Goal: Task Accomplishment & Management: Use online tool/utility

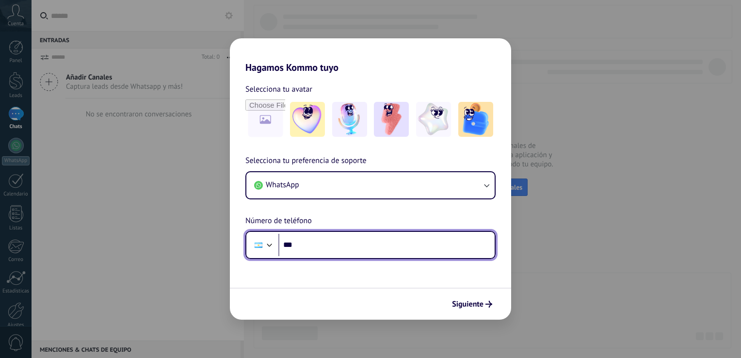
click at [341, 249] on input "***" at bounding box center [387, 245] width 216 height 22
type input "**********"
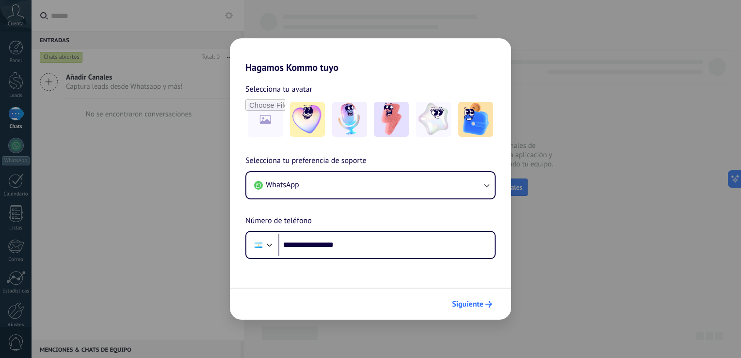
click at [487, 303] on icon "submit" at bounding box center [489, 304] width 7 height 7
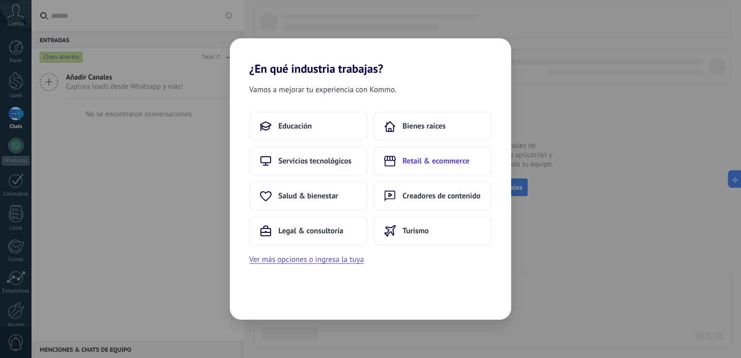
click at [435, 164] on span "Retail & ecommerce" at bounding box center [436, 161] width 67 height 10
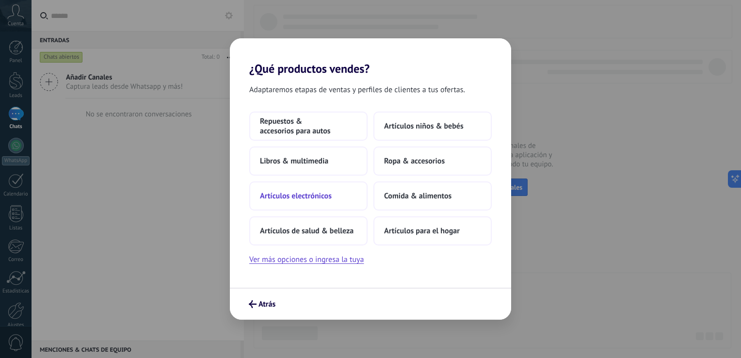
click at [283, 201] on span "Artículos electrónicos" at bounding box center [296, 196] width 72 height 10
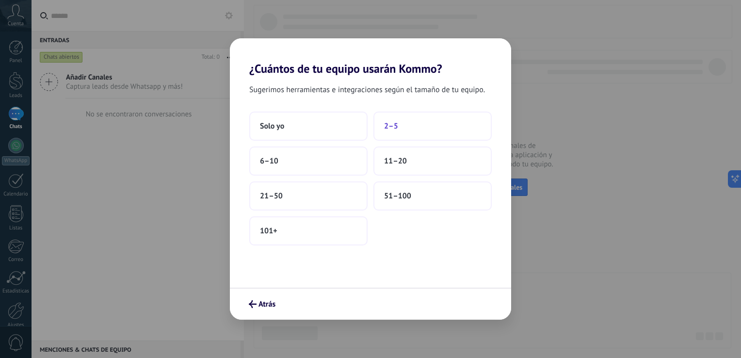
click at [409, 127] on button "2–5" at bounding box center [433, 126] width 118 height 29
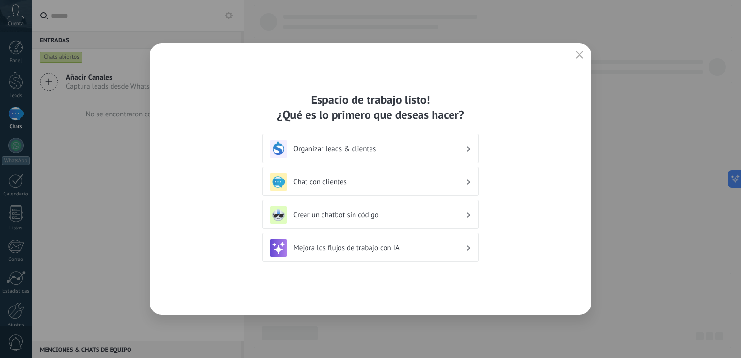
click at [414, 156] on div "Organizar leads & clientes" at bounding box center [371, 148] width 202 height 17
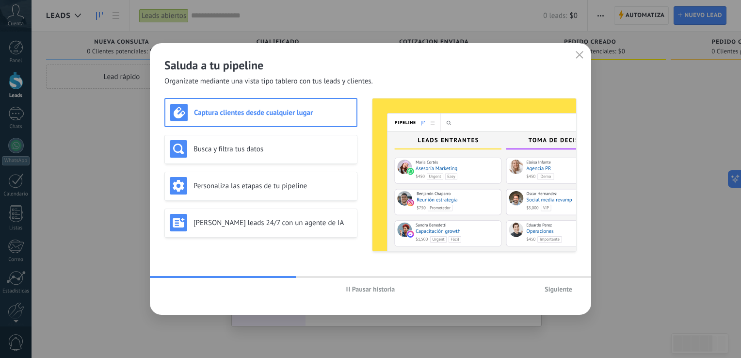
click at [554, 291] on span "Siguiente" at bounding box center [559, 289] width 28 height 7
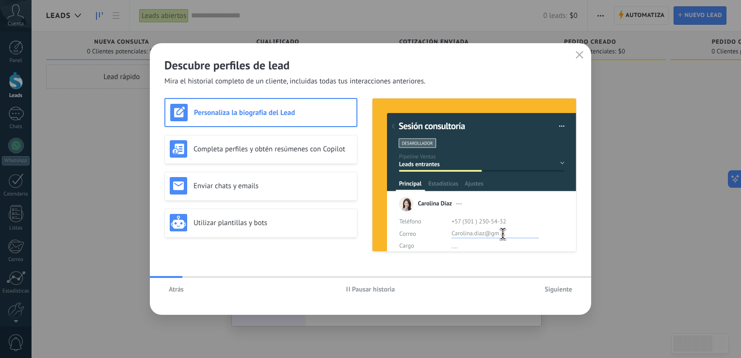
click at [559, 289] on span "Siguiente" at bounding box center [559, 289] width 28 height 7
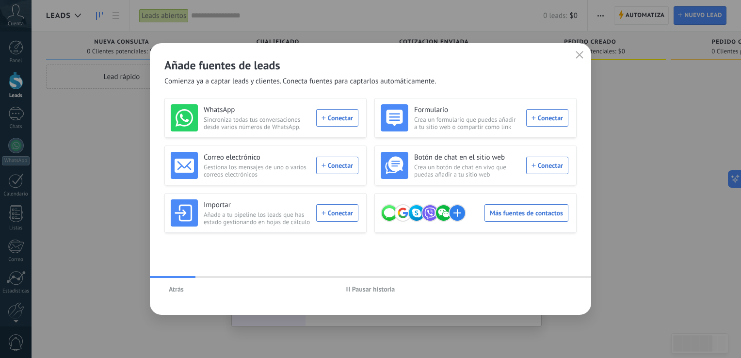
click at [559, 289] on div "Atrás Pausar historia" at bounding box center [371, 289] width 442 height 22
click at [336, 116] on div "WhatsApp Sincroniza todas tus conversaciones desde varios números de WhatsApp. …" at bounding box center [265, 117] width 188 height 27
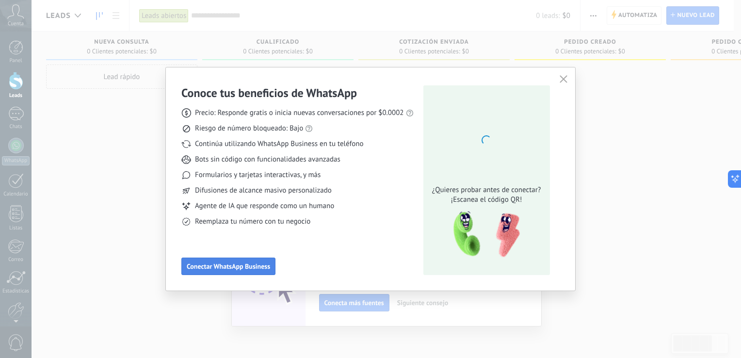
click at [242, 271] on button "Conectar WhatsApp Business" at bounding box center [228, 266] width 94 height 17
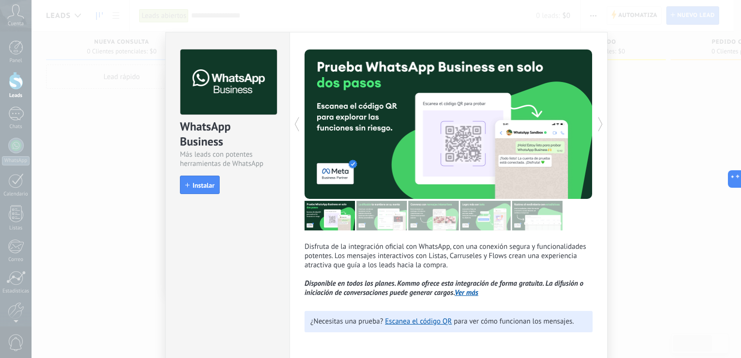
scroll to position [3, 0]
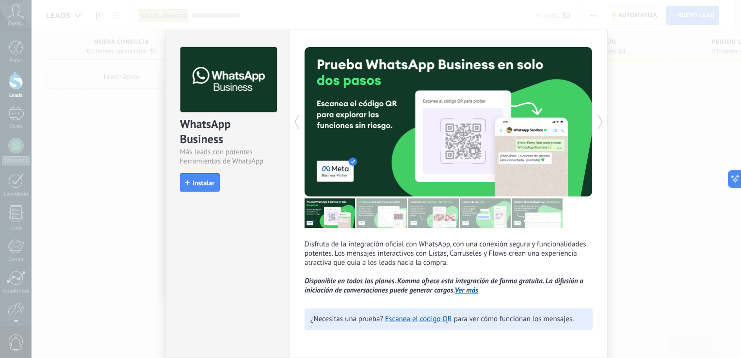
click at [296, 119] on icon at bounding box center [297, 121] width 10 height 19
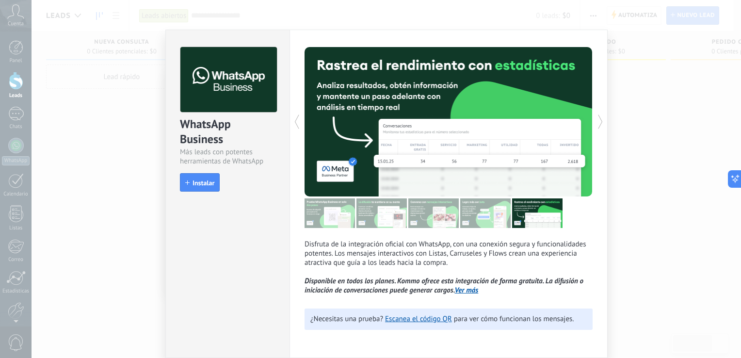
click at [295, 123] on use at bounding box center [297, 122] width 4 height 14
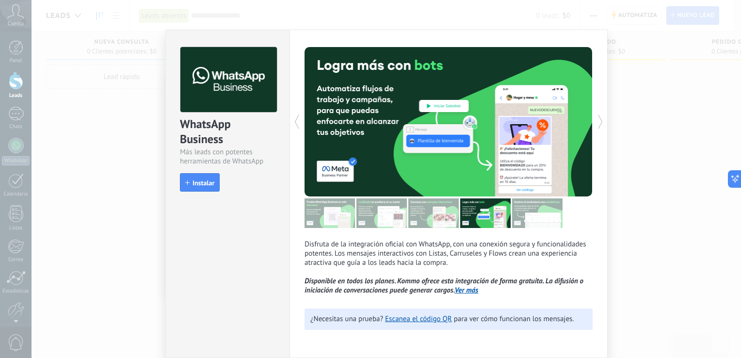
click at [295, 123] on use at bounding box center [297, 122] width 4 height 14
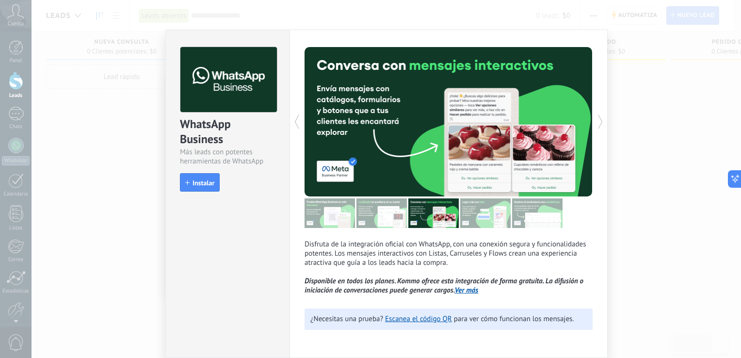
click at [295, 123] on use at bounding box center [297, 122] width 4 height 14
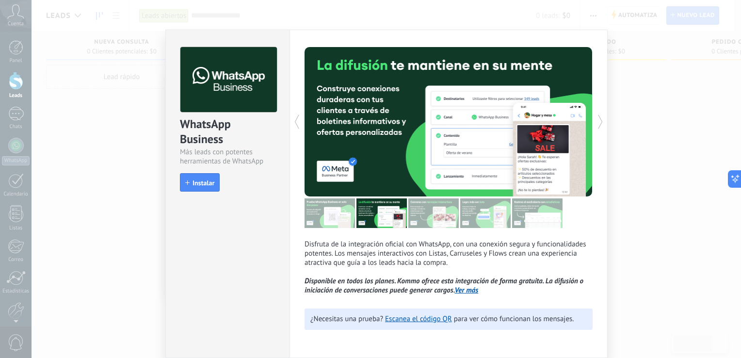
click at [295, 123] on use at bounding box center [297, 122] width 4 height 14
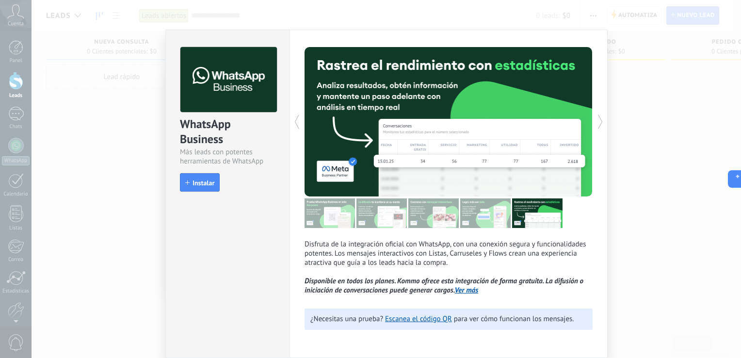
click at [295, 123] on use at bounding box center [297, 122] width 4 height 14
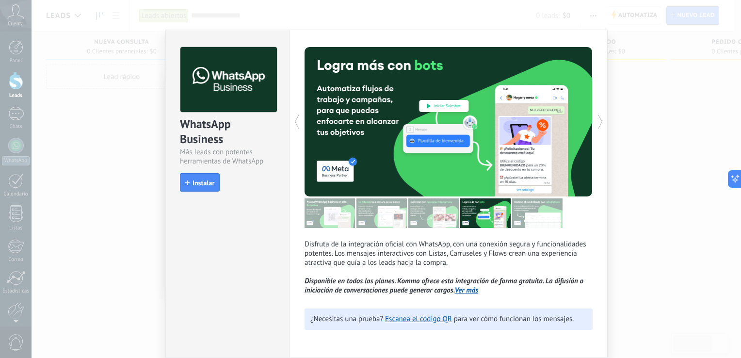
click at [295, 123] on use at bounding box center [297, 122] width 4 height 14
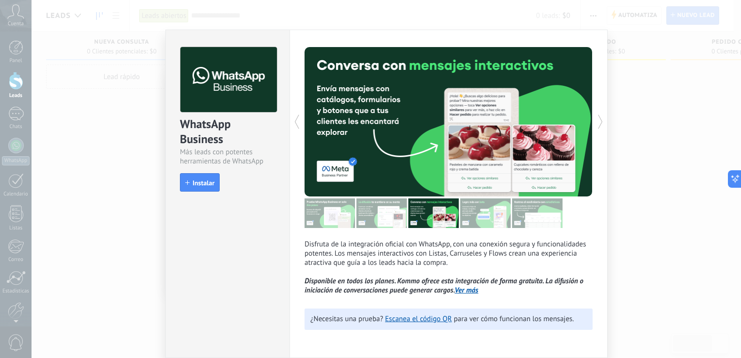
click at [295, 123] on use at bounding box center [297, 122] width 4 height 14
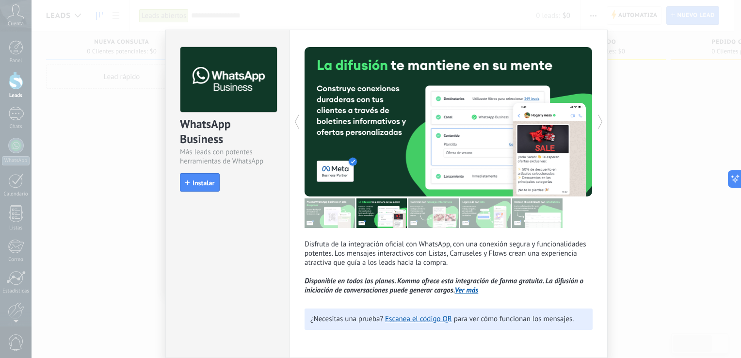
click at [295, 123] on use at bounding box center [297, 122] width 4 height 14
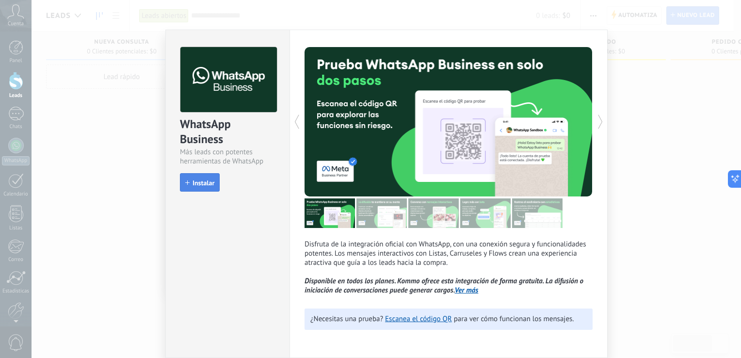
click at [198, 181] on span "Instalar" at bounding box center [204, 183] width 22 height 7
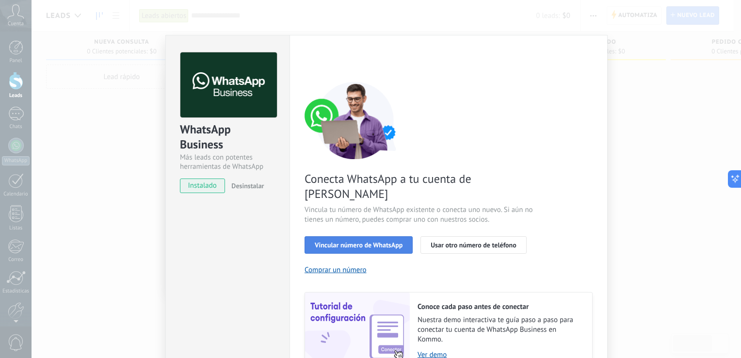
click at [393, 242] on span "Vincular número de WhatsApp" at bounding box center [359, 245] width 88 height 7
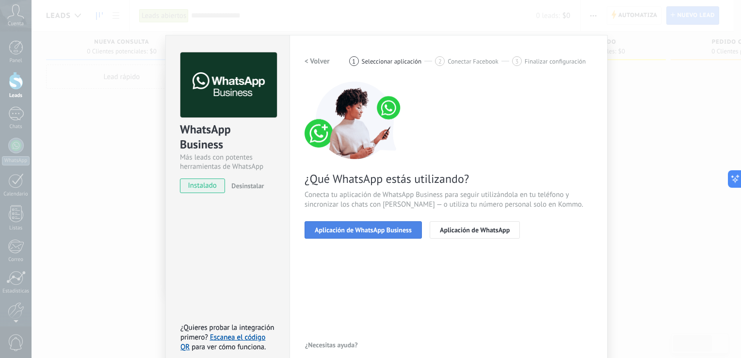
click at [399, 234] on button "Aplicación de WhatsApp Business" at bounding box center [363, 229] width 117 height 17
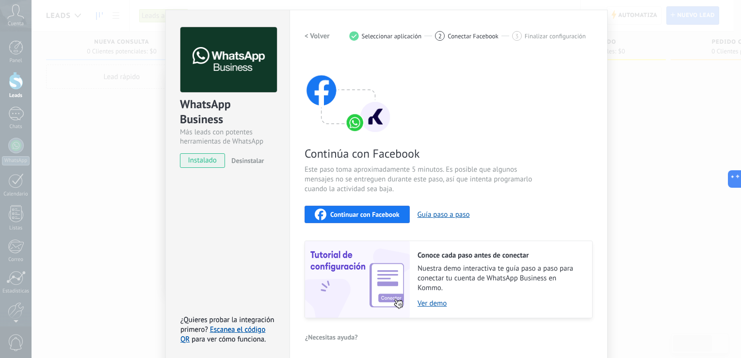
scroll to position [29, 0]
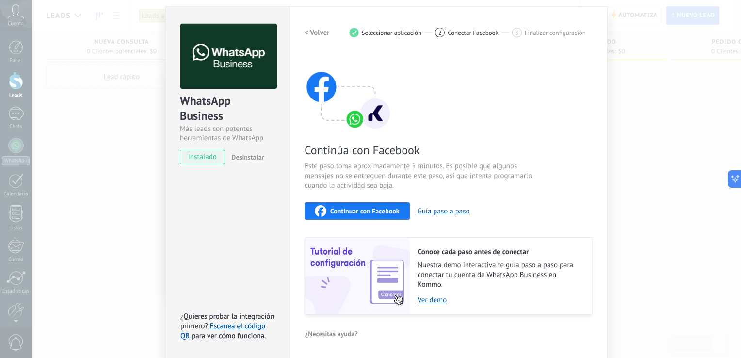
click at [377, 208] on span "Continuar con Facebook" at bounding box center [364, 211] width 69 height 7
click at [431, 214] on button "Guía paso a paso" at bounding box center [444, 211] width 52 height 9
click at [363, 216] on button "Continuar con Facebook" at bounding box center [357, 210] width 105 height 17
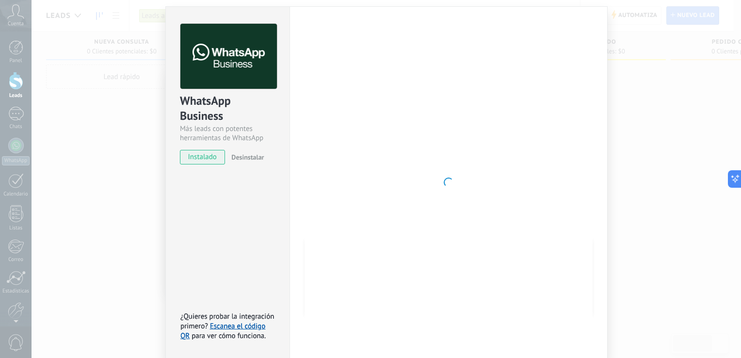
click at [206, 160] on span "instalado" at bounding box center [203, 157] width 44 height 15
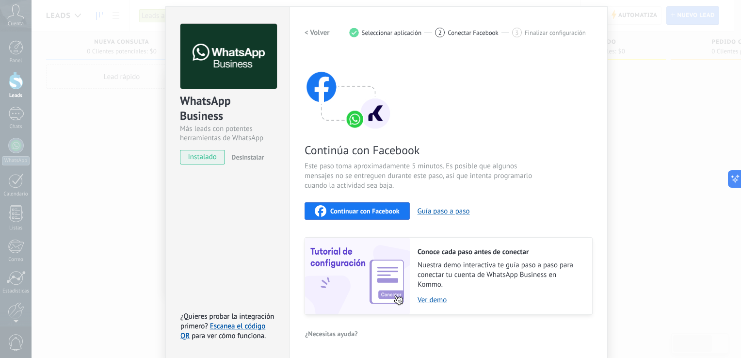
click at [315, 30] on h2 "< Volver" at bounding box center [317, 32] width 25 height 9
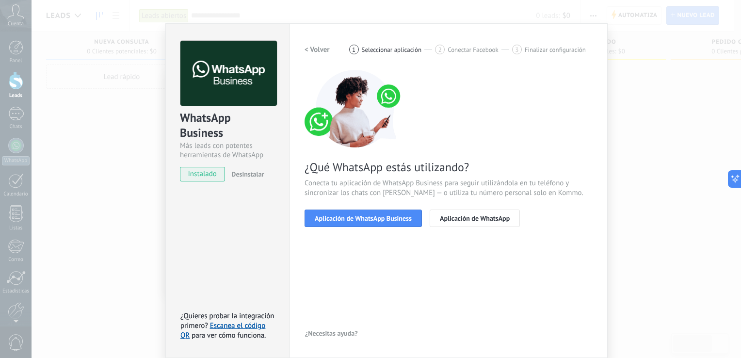
scroll to position [12, 0]
click at [307, 49] on h2 "< Volver" at bounding box center [317, 49] width 25 height 9
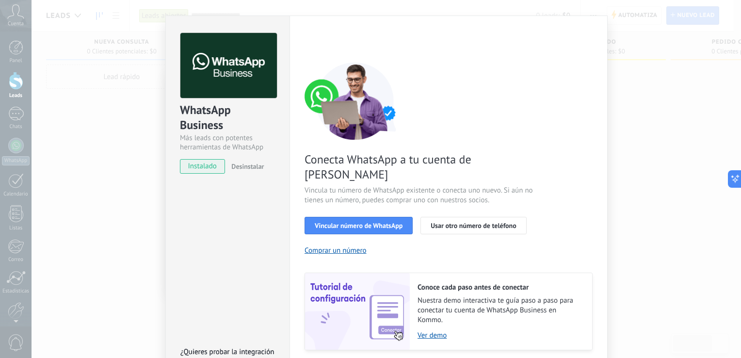
scroll to position [0, 0]
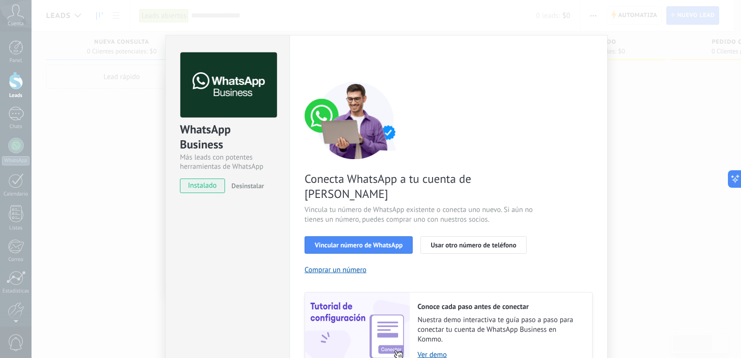
click at [708, 86] on div "WhatsApp Business Más leads con potentes herramientas de WhatsApp instalado Des…" at bounding box center [387, 179] width 710 height 358
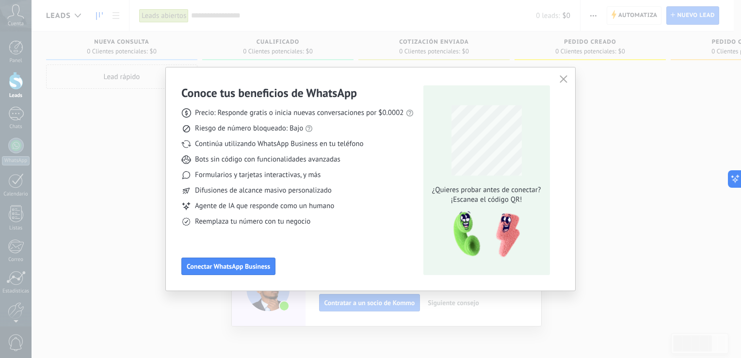
click at [565, 79] on icon "button" at bounding box center [564, 79] width 8 height 8
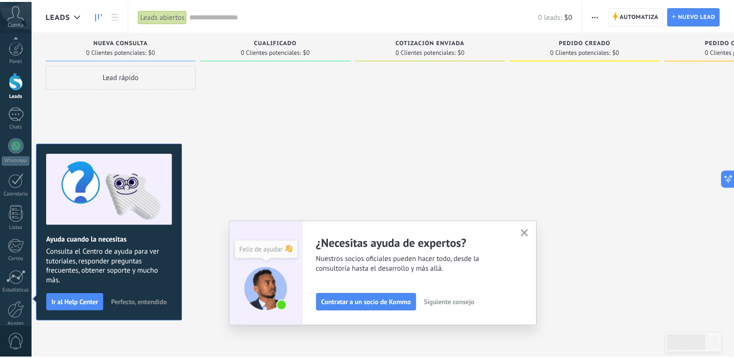
scroll to position [45, 0]
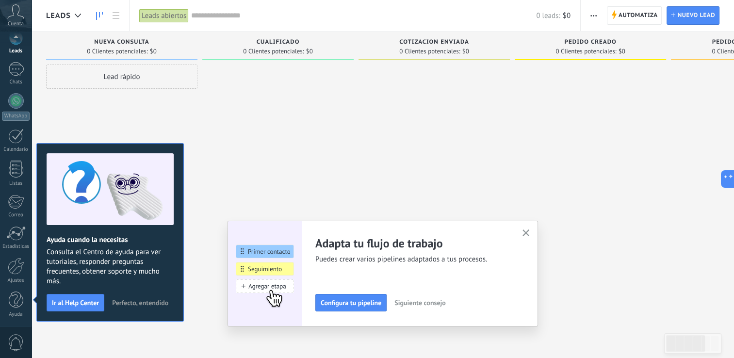
click at [530, 233] on icon "button" at bounding box center [526, 233] width 7 height 7
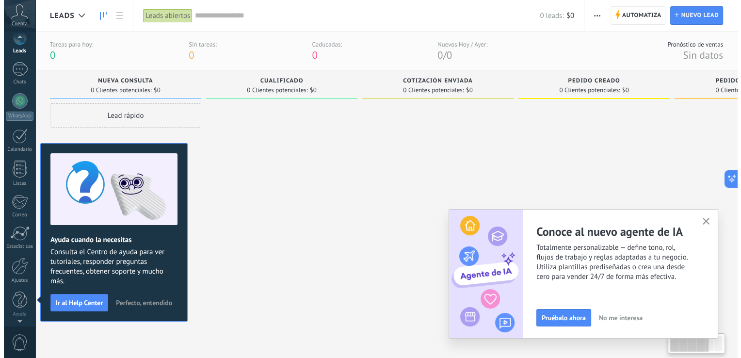
scroll to position [0, 0]
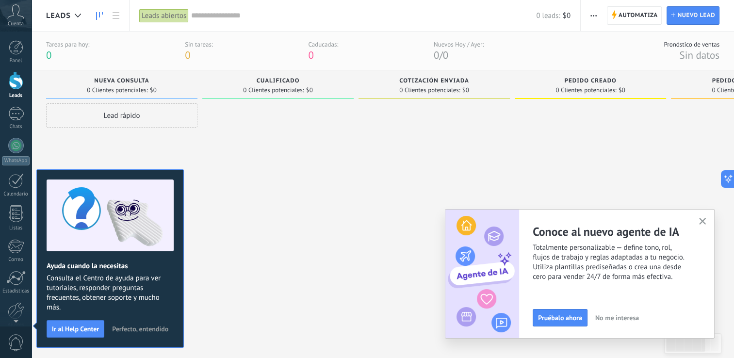
click at [16, 102] on div "Panel Leads Chats WhatsApp Clientes" at bounding box center [16, 206] width 32 height 332
click at [702, 220] on icon "button" at bounding box center [702, 221] width 7 height 7
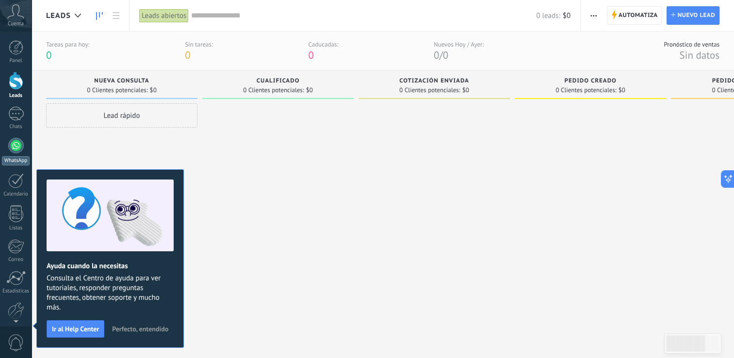
click at [16, 150] on div at bounding box center [16, 146] width 16 height 16
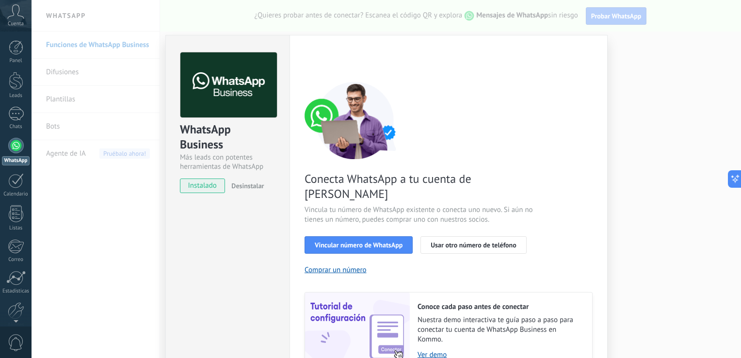
drag, startPoint x: 573, startPoint y: 151, endPoint x: 575, endPoint y: 160, distance: 8.9
click at [575, 160] on div "Conecta WhatsApp a tu cuenta de Kommo Vincula tu número de WhatsApp existente o…" at bounding box center [449, 226] width 288 height 288
click at [678, 275] on div "WhatsApp Business Más leads con potentes herramientas de WhatsApp instalado Des…" at bounding box center [387, 179] width 710 height 358
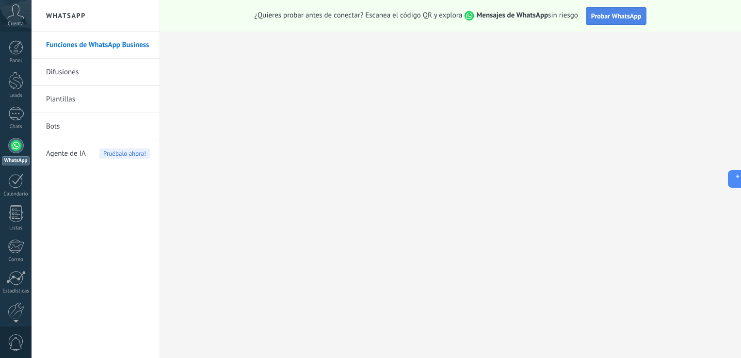
click at [613, 15] on span "Probar WhatsApp" at bounding box center [616, 16] width 50 height 9
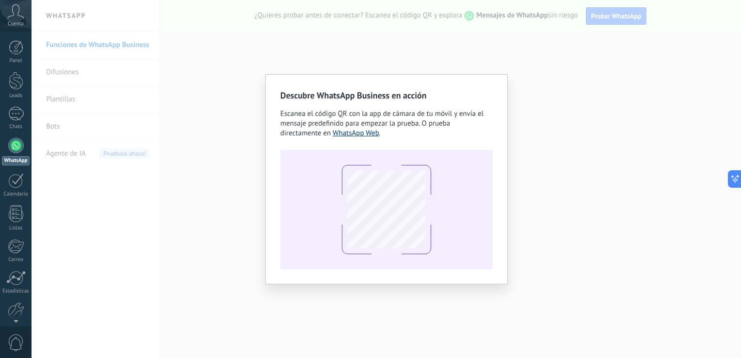
click at [373, 137] on link "WhatsApp Web" at bounding box center [356, 133] width 47 height 9
click at [367, 132] on link "WhatsApp Web" at bounding box center [356, 133] width 47 height 9
click at [625, 234] on div "Descubre WhatsApp Business en acción Escanea el código QR con la app de cámara …" at bounding box center [387, 179] width 710 height 358
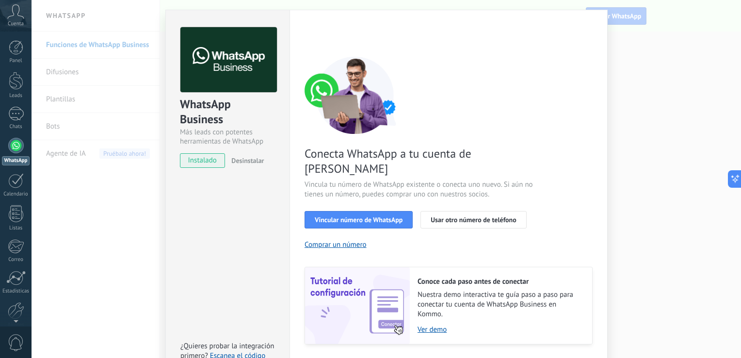
scroll to position [40, 0]
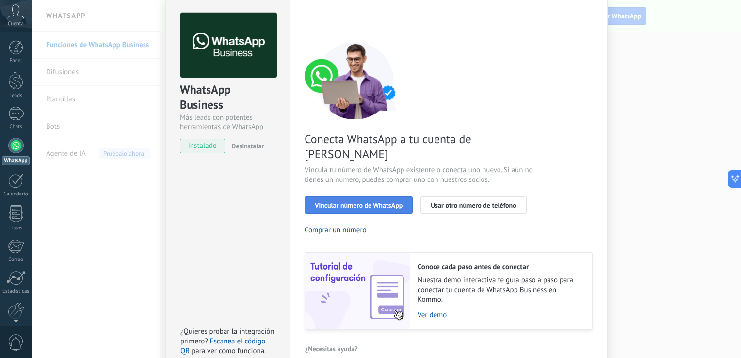
click at [390, 202] on span "Vincular número de WhatsApp" at bounding box center [359, 205] width 88 height 7
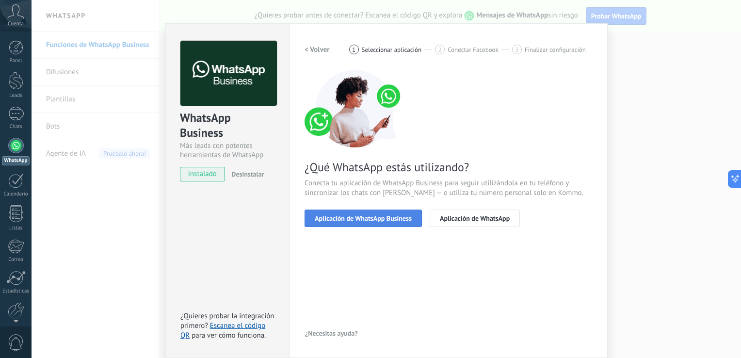
click at [389, 217] on span "Aplicación de WhatsApp Business" at bounding box center [363, 218] width 97 height 7
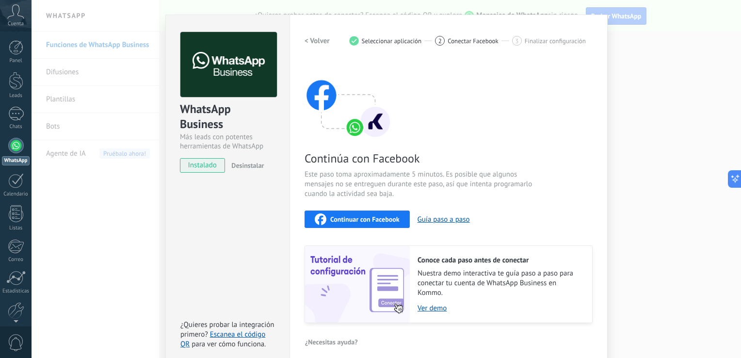
scroll to position [29, 0]
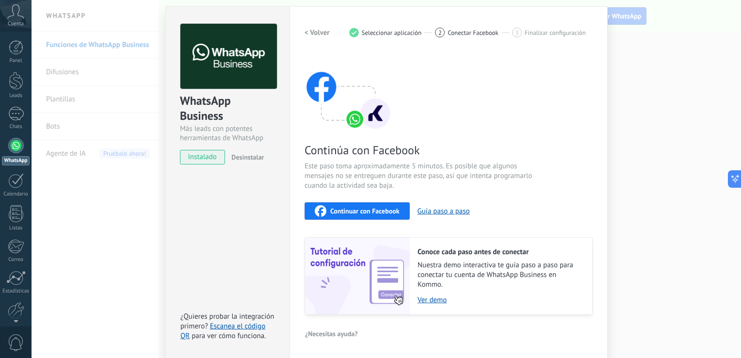
click at [377, 205] on div "Continuar con Facebook" at bounding box center [357, 211] width 85 height 12
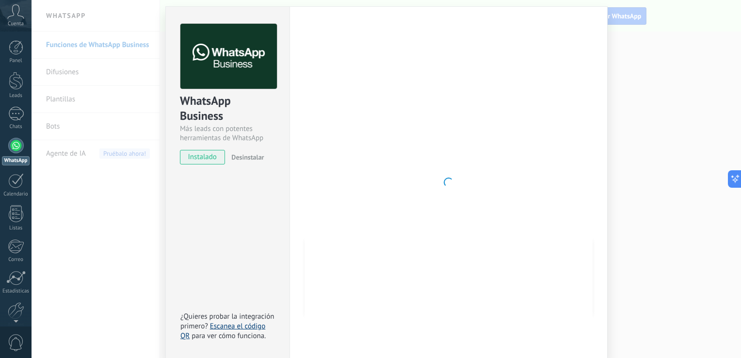
click at [235, 327] on link "Escanea el código QR" at bounding box center [223, 331] width 85 height 19
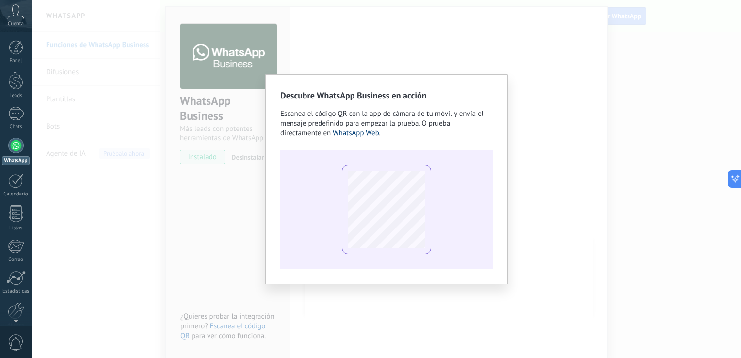
click at [370, 134] on link "WhatsApp Web" at bounding box center [356, 133] width 47 height 9
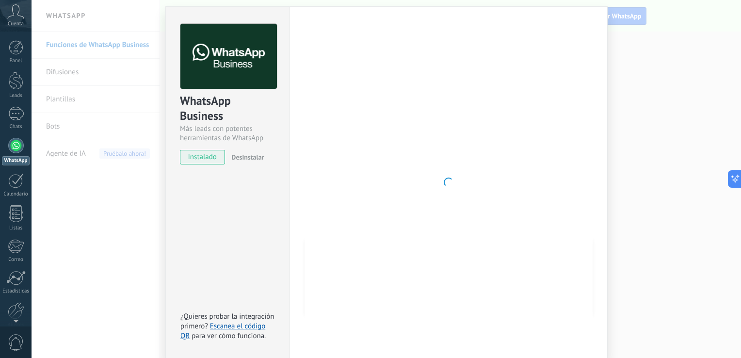
click at [538, 209] on div at bounding box center [449, 182] width 288 height 317
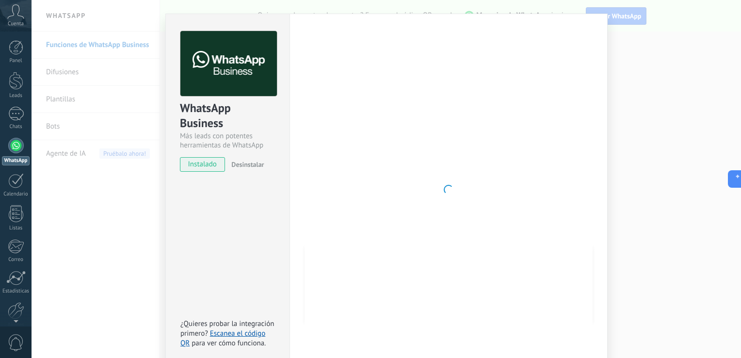
scroll to position [0, 0]
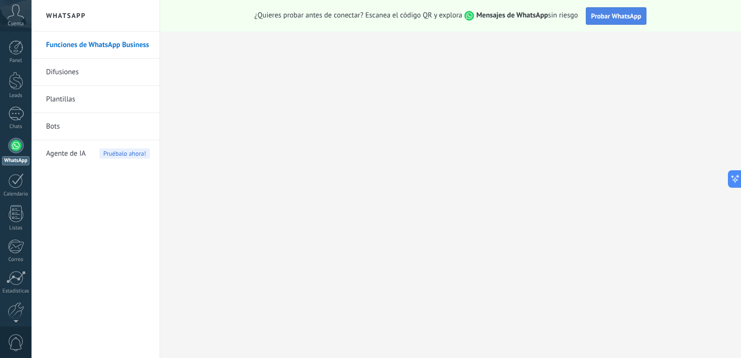
click at [602, 20] on span "Probar WhatsApp" at bounding box center [616, 16] width 50 height 9
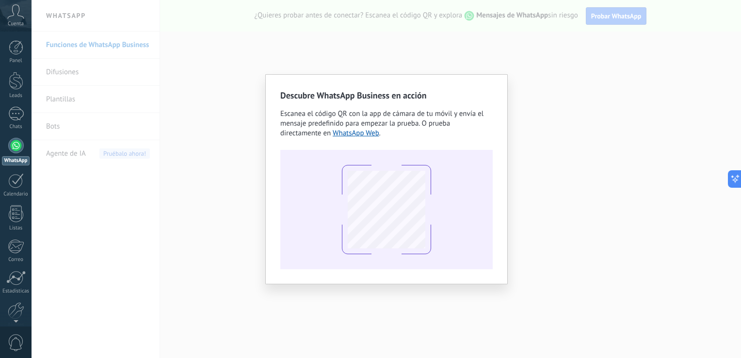
click at [552, 172] on div "Descubre WhatsApp Business en acción Escanea el código QR con la app de cámara …" at bounding box center [387, 179] width 710 height 358
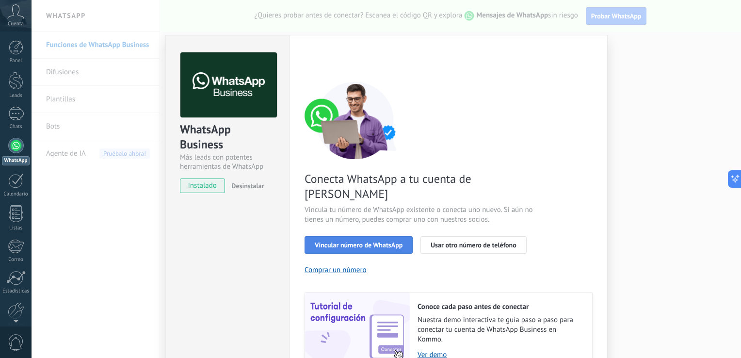
click at [363, 242] on span "Vincular número de WhatsApp" at bounding box center [359, 245] width 88 height 7
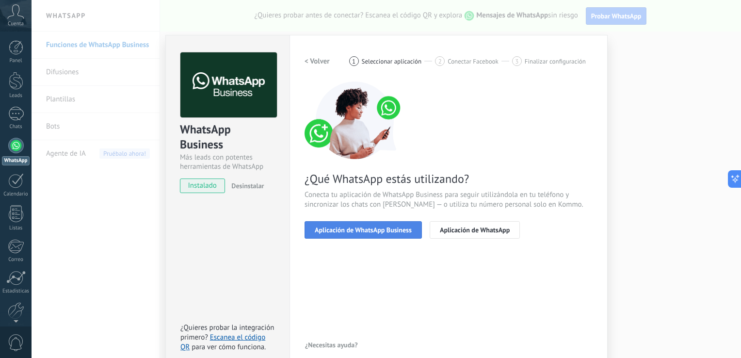
click at [394, 229] on span "Aplicación de WhatsApp Business" at bounding box center [363, 230] width 97 height 7
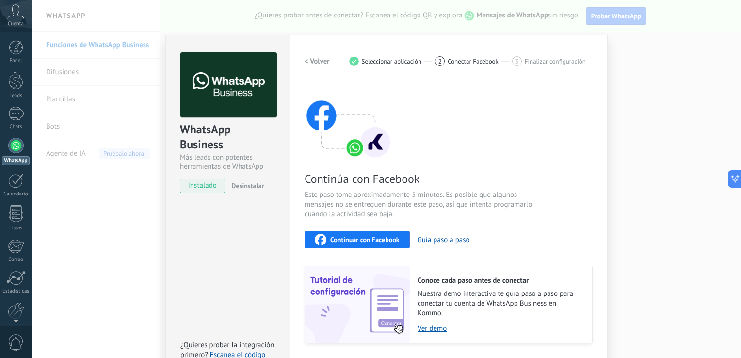
click at [371, 243] on span "Continuar con Facebook" at bounding box center [364, 239] width 69 height 7
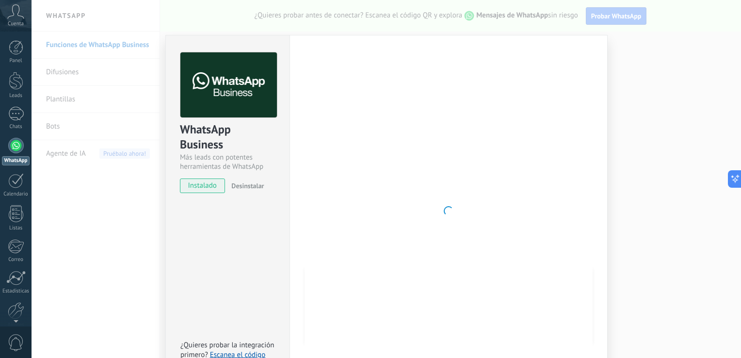
click at [540, 144] on div at bounding box center [449, 210] width 288 height 317
click at [639, 154] on div "WhatsApp Business Más leads con potentes herramientas de WhatsApp instalado Des…" at bounding box center [387, 179] width 710 height 358
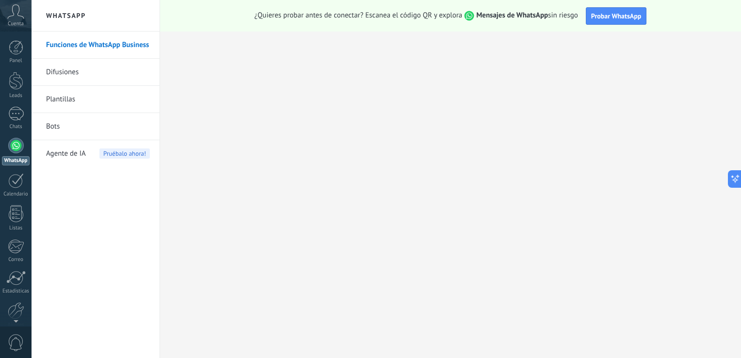
click at [60, 44] on link "Funciones de WhatsApp Business" at bounding box center [98, 45] width 104 height 27
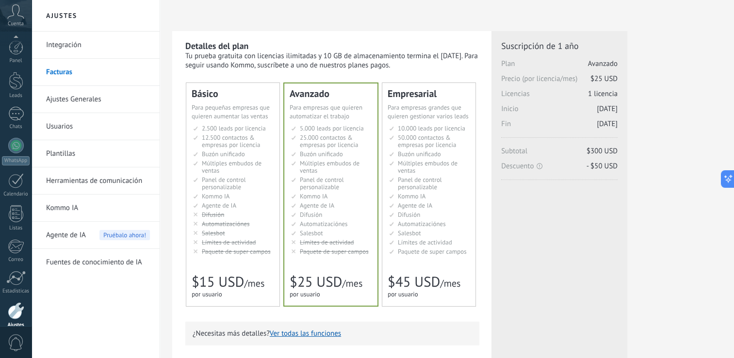
scroll to position [45, 0]
click at [26, 112] on div "WhatsApp" at bounding box center [16, 116] width 28 height 9
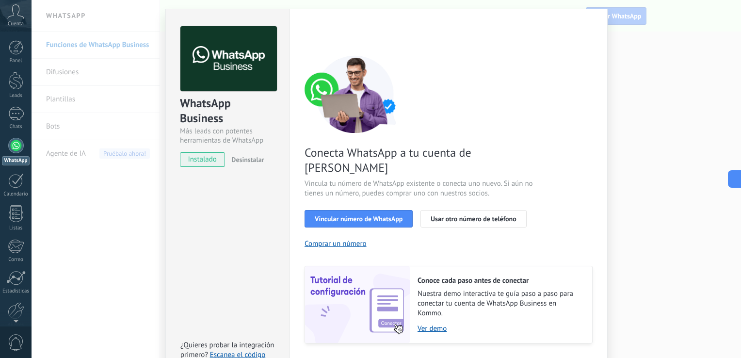
scroll to position [40, 0]
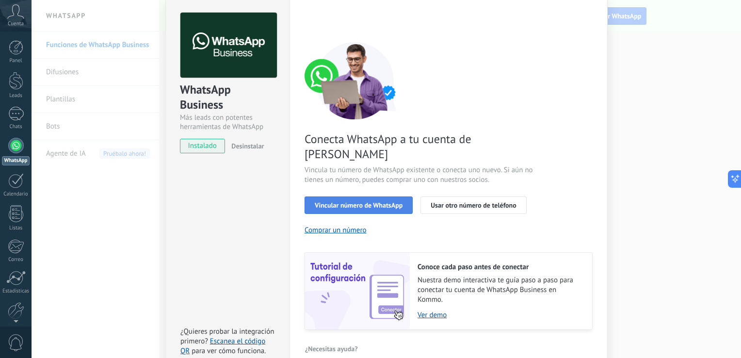
click at [371, 202] on span "Vincular número de WhatsApp" at bounding box center [359, 205] width 88 height 7
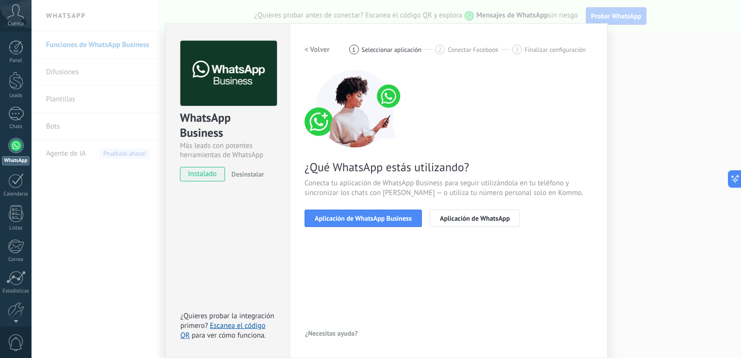
scroll to position [12, 0]
click at [394, 224] on button "Aplicación de WhatsApp Business" at bounding box center [363, 218] width 117 height 17
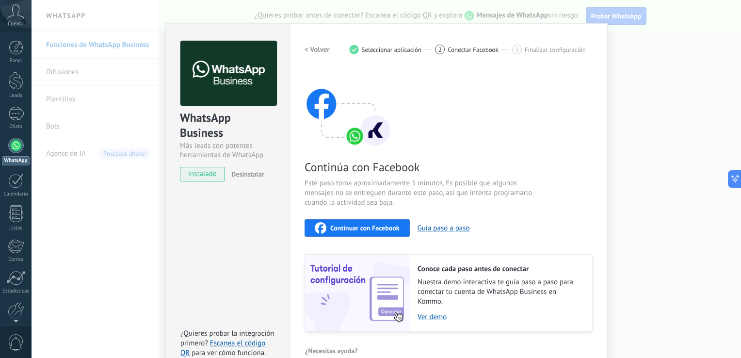
click at [390, 230] on span "Continuar con Facebook" at bounding box center [364, 228] width 69 height 7
click at [692, 226] on div "WhatsApp Business Más leads con potentes herramientas de WhatsApp instalado Des…" at bounding box center [387, 179] width 710 height 358
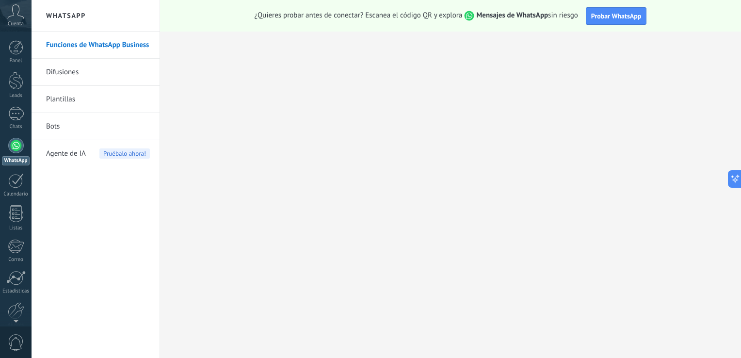
scroll to position [0, 0]
click at [72, 71] on link "Difusiones" at bounding box center [98, 72] width 104 height 27
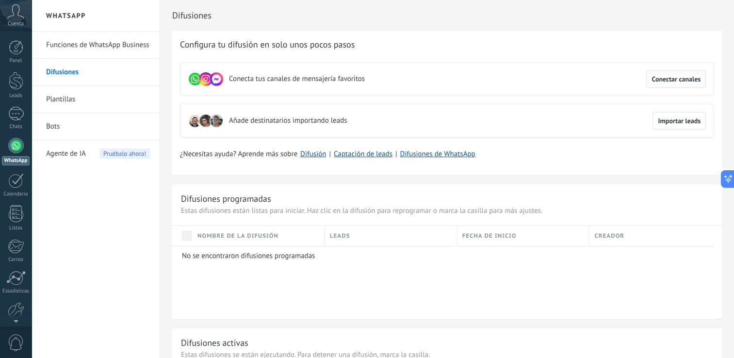
click at [682, 81] on span "Conectar canales" at bounding box center [676, 79] width 49 height 7
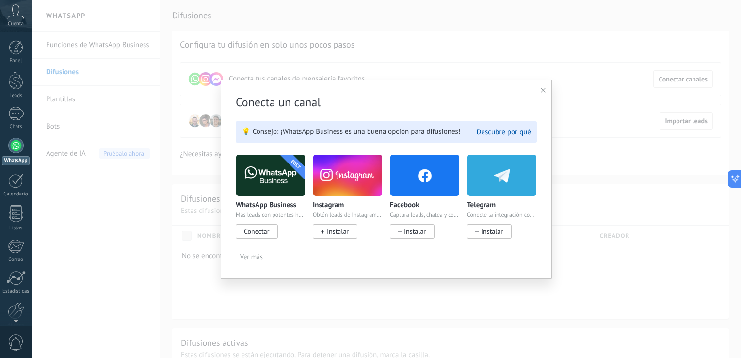
click at [257, 233] on span "Conectar" at bounding box center [256, 231] width 25 height 9
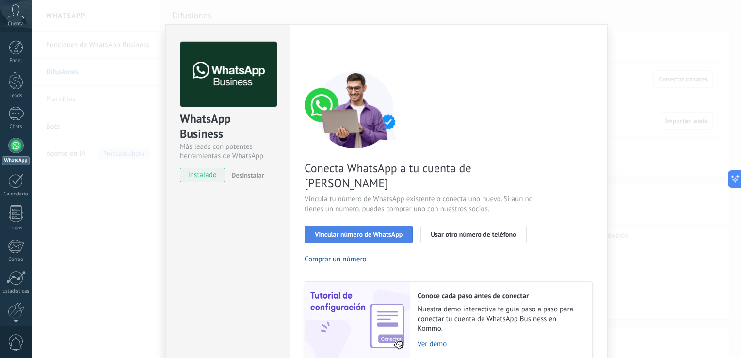
scroll to position [40, 0]
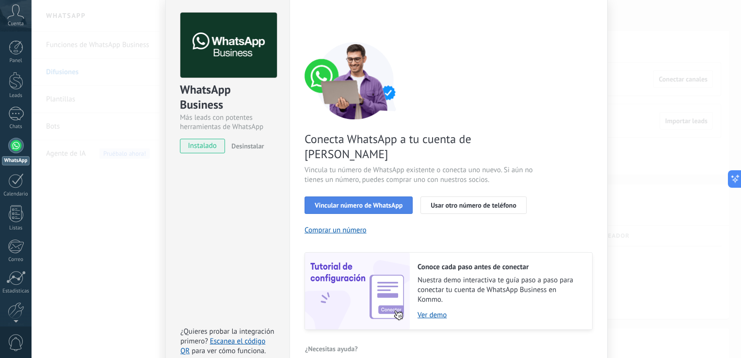
click at [364, 197] on button "Vincular número de WhatsApp" at bounding box center [359, 205] width 108 height 17
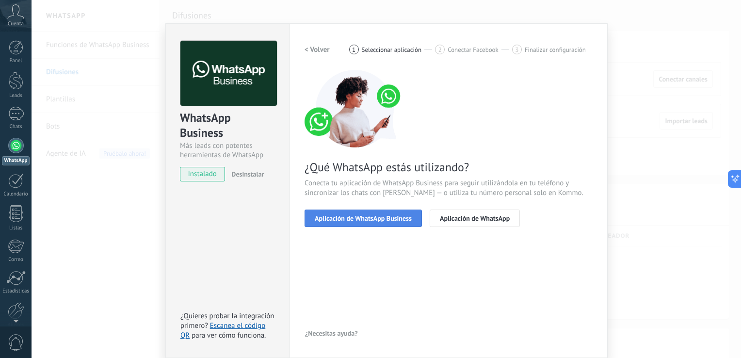
click at [386, 217] on span "Aplicación de WhatsApp Business" at bounding box center [363, 218] width 97 height 7
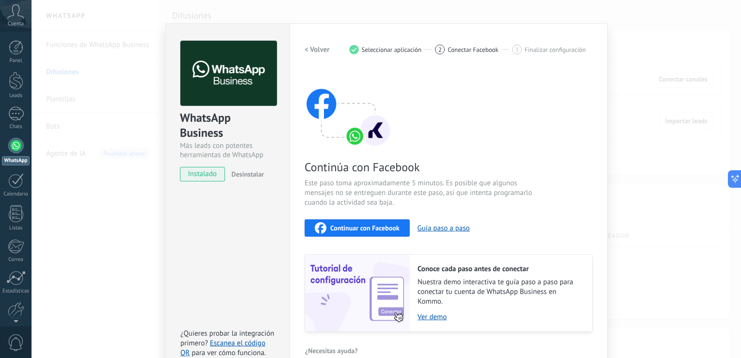
click at [381, 231] on span "Continuar con Facebook" at bounding box center [364, 228] width 69 height 7
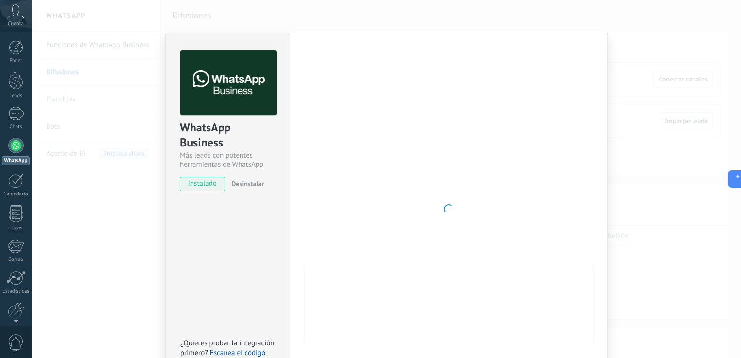
scroll to position [0, 0]
